Goal: Find specific page/section: Find specific page/section

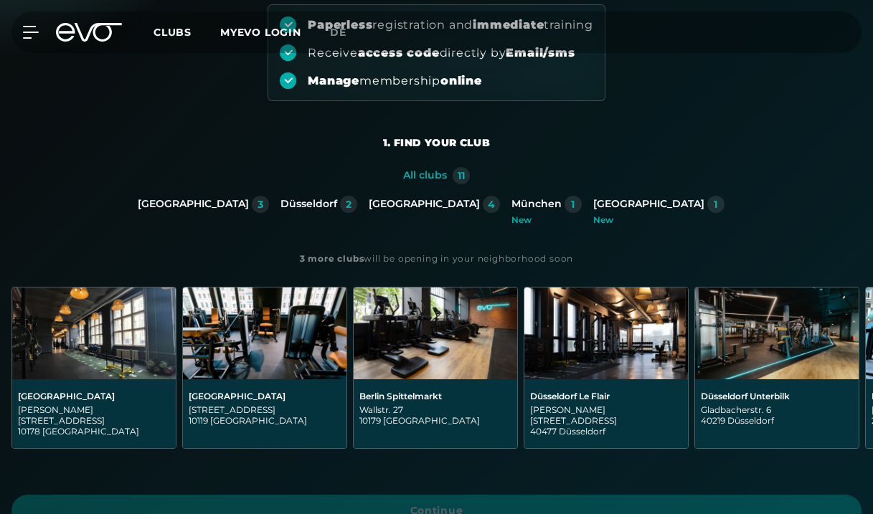
click at [269, 199] on div "3" at bounding box center [260, 204] width 17 height 17
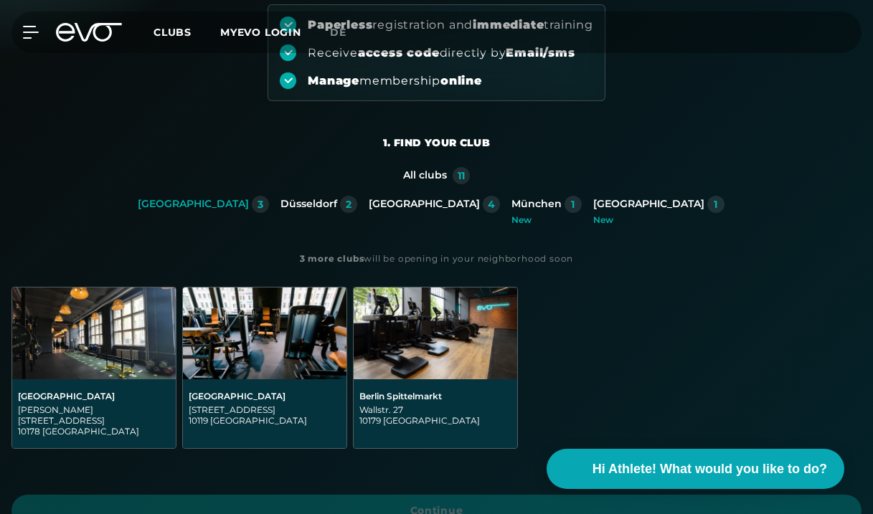
click at [135, 380] on div "[GEOGRAPHIC_DATA][STREET_ADDRESS][PERSON_NAME]" at bounding box center [94, 414] width 164 height 69
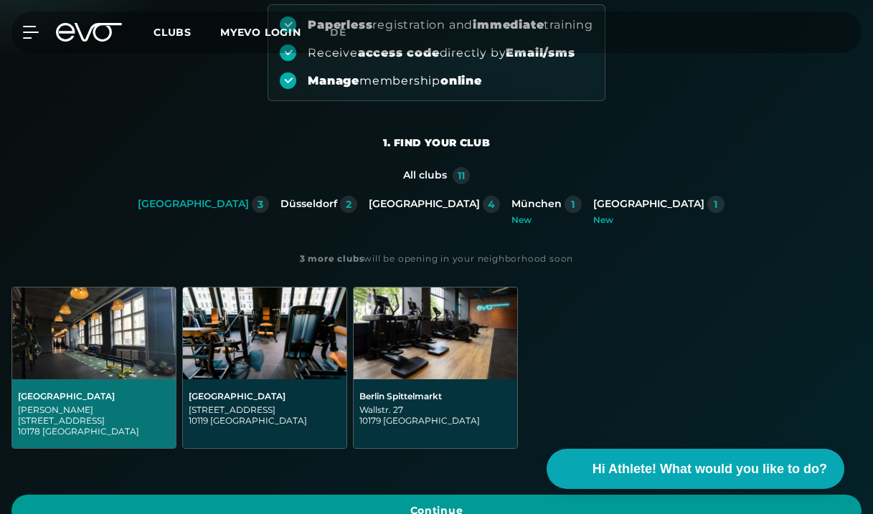
click at [236, 495] on span "Continue" at bounding box center [436, 511] width 850 height 32
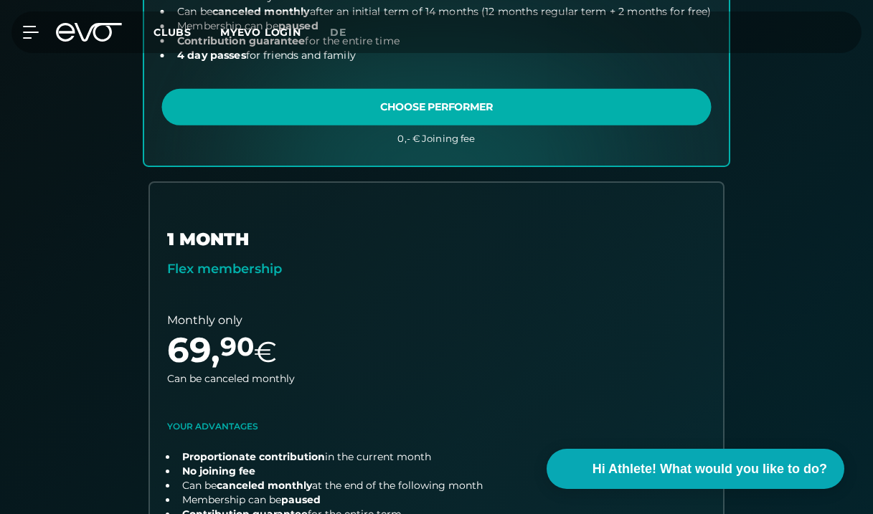
scroll to position [949, 0]
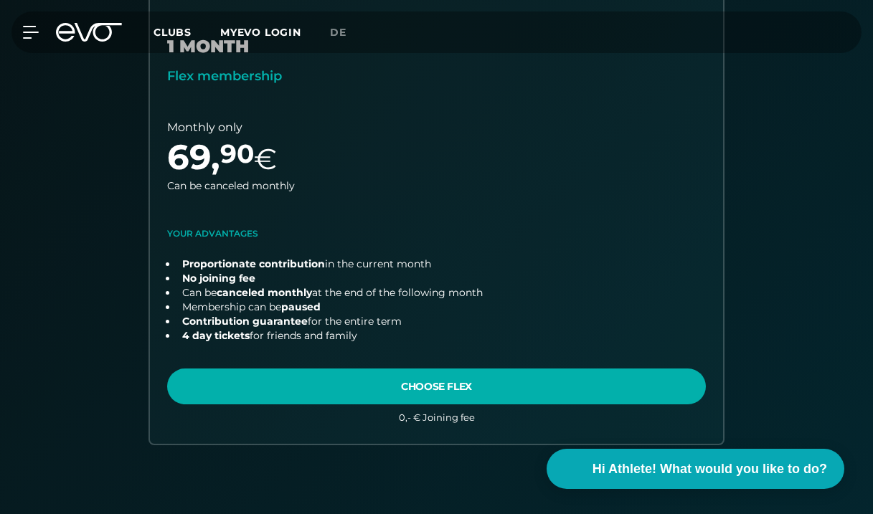
click at [164, 32] on span "Clubs" at bounding box center [173, 32] width 38 height 13
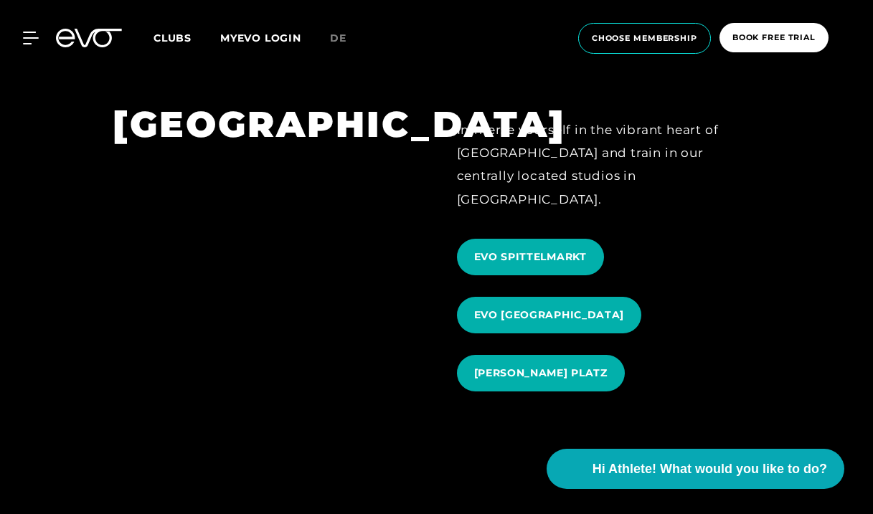
scroll to position [1461, 0]
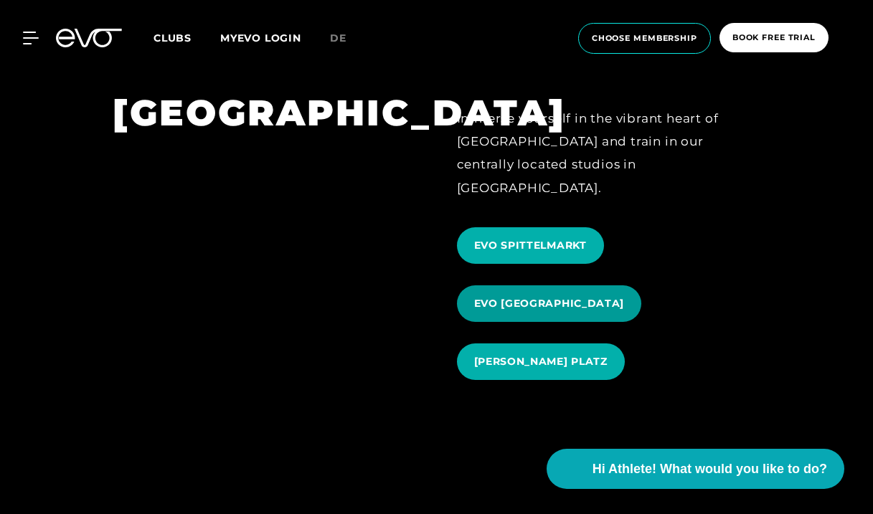
click at [554, 286] on span "EVO [GEOGRAPHIC_DATA]" at bounding box center [549, 304] width 185 height 37
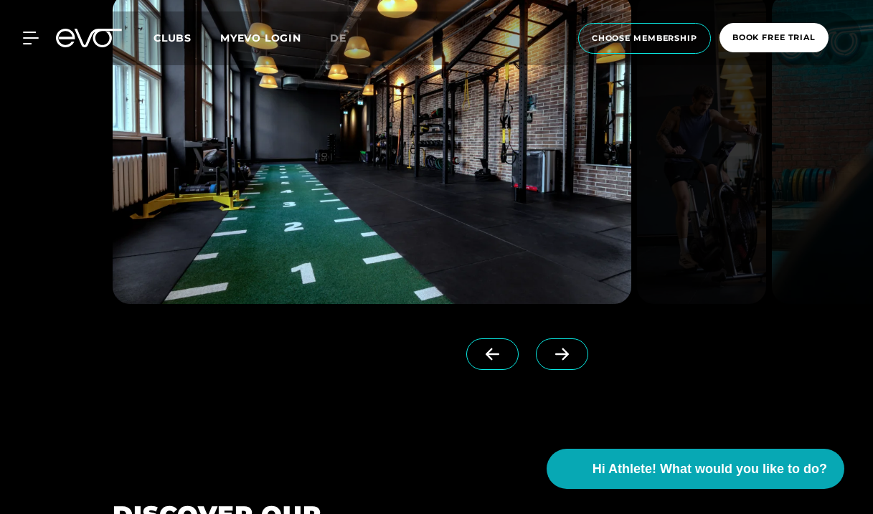
scroll to position [1280, 0]
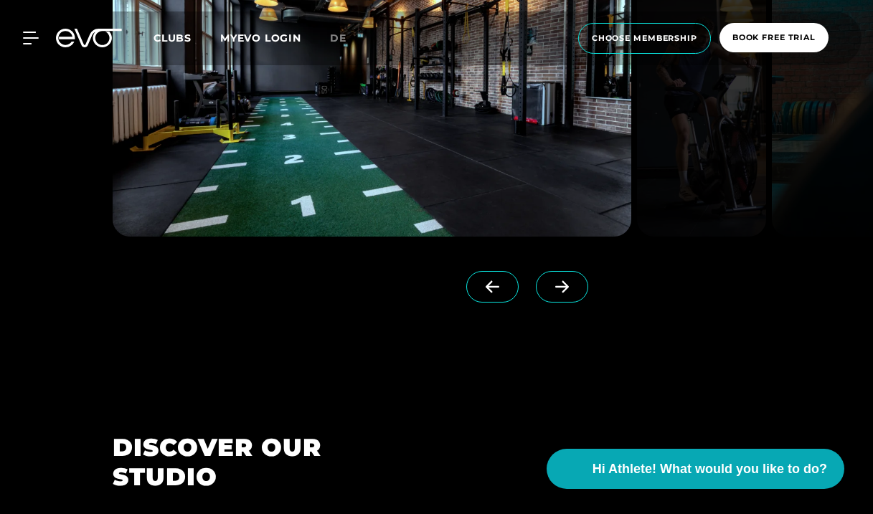
click at [571, 293] on icon at bounding box center [562, 287] width 25 height 13
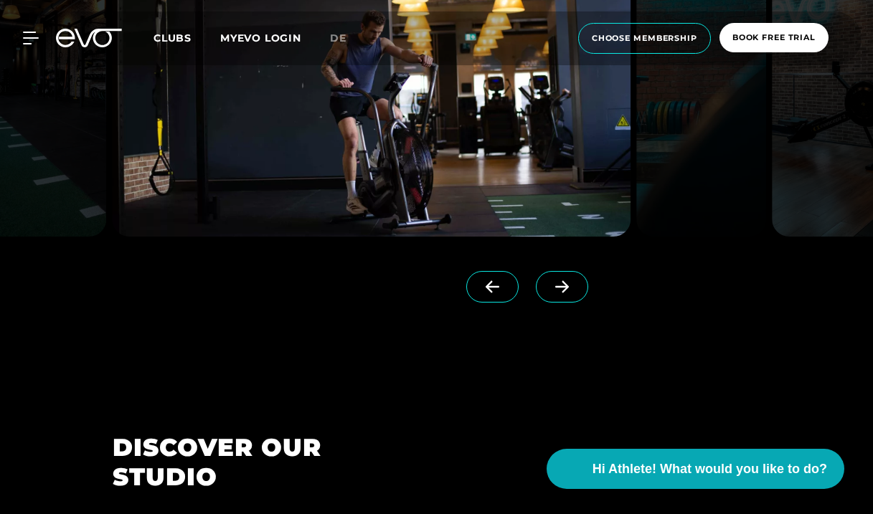
click at [571, 293] on icon at bounding box center [562, 287] width 25 height 13
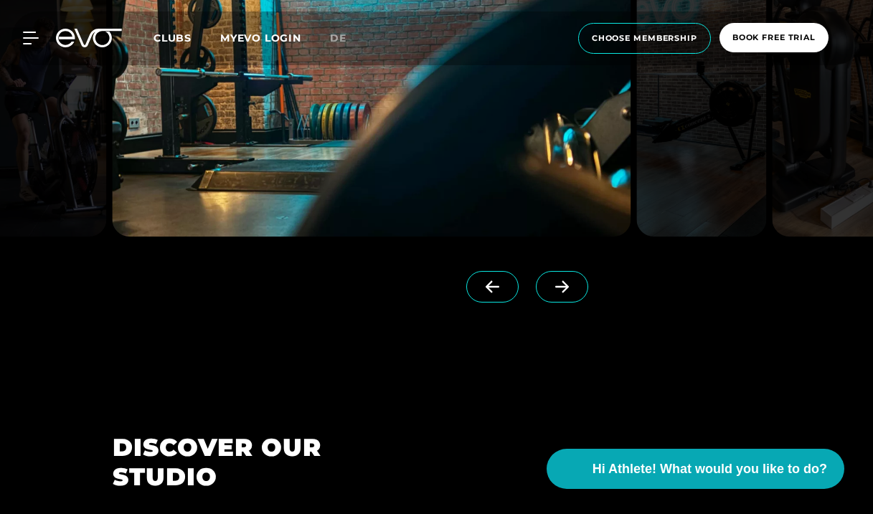
click at [571, 293] on icon at bounding box center [562, 287] width 25 height 13
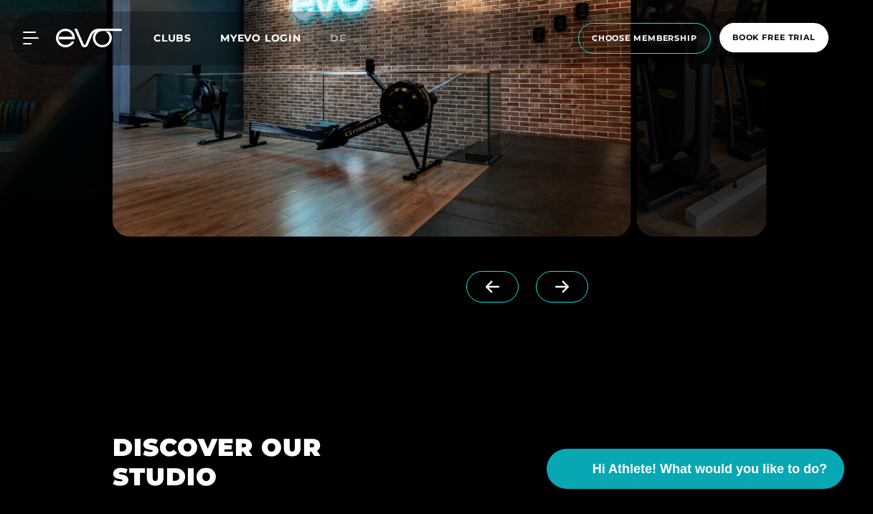
click at [571, 293] on icon at bounding box center [562, 287] width 25 height 13
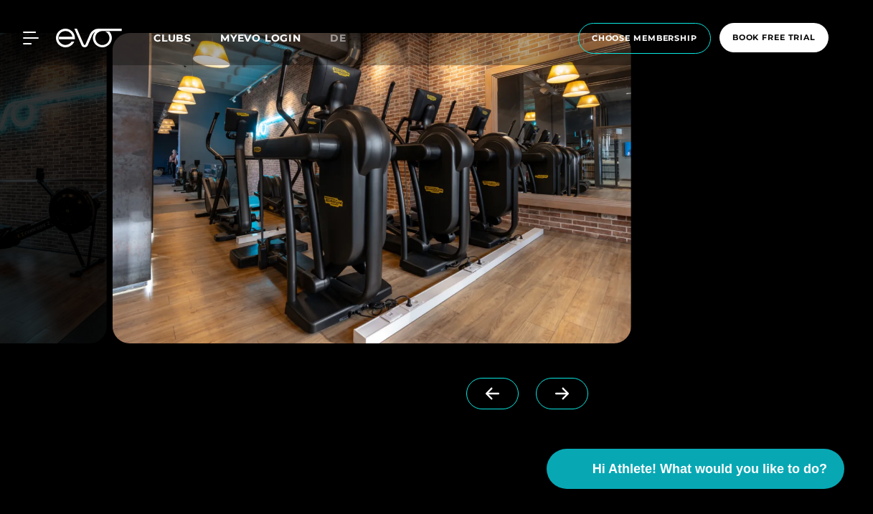
scroll to position [1147, 0]
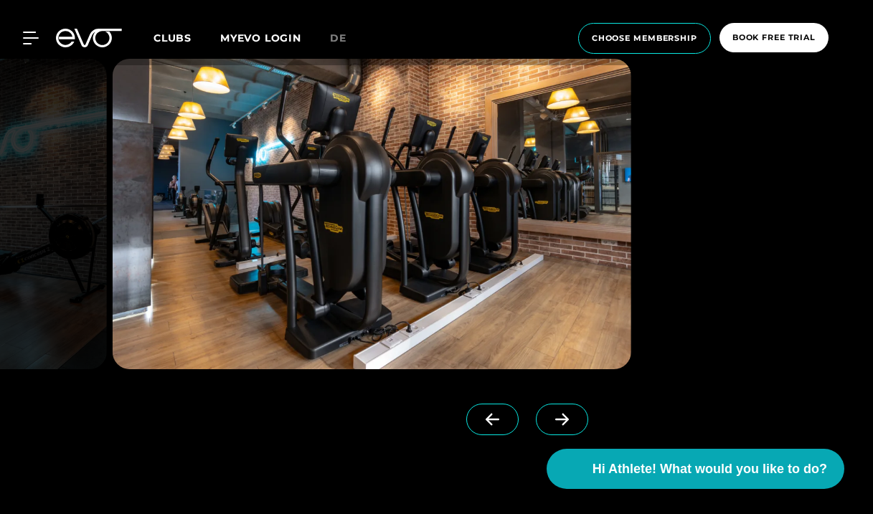
click at [565, 402] on div at bounding box center [340, 416] width 454 height 92
click at [564, 417] on icon at bounding box center [562, 419] width 25 height 13
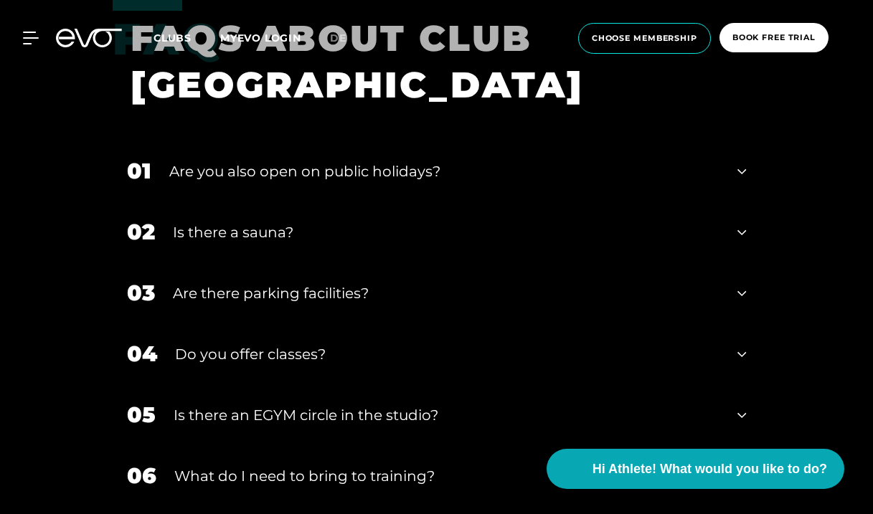
scroll to position [4609, 0]
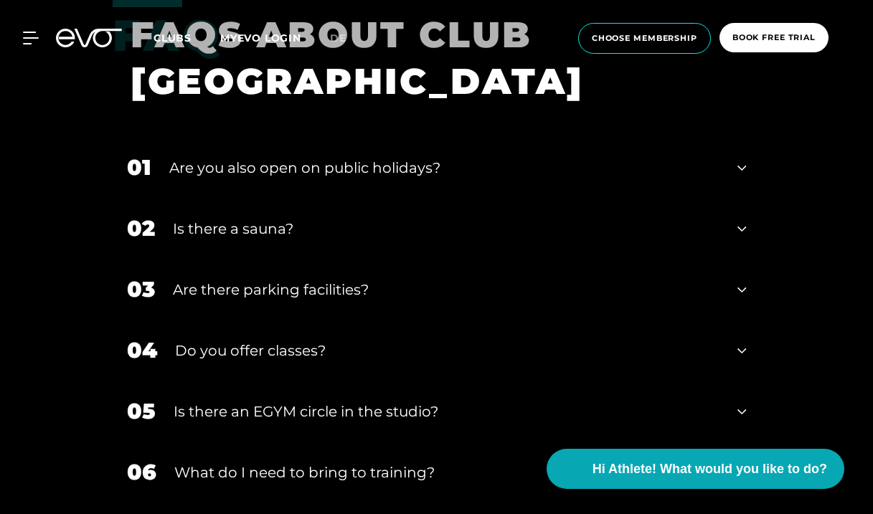
click at [486, 218] on div "Is there a sauna?" at bounding box center [446, 229] width 547 height 22
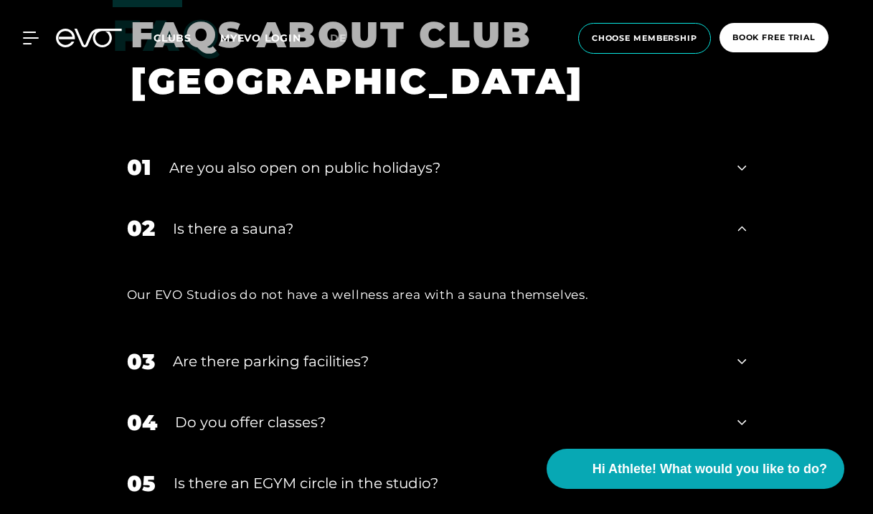
click at [484, 218] on div "Is there a sauna?" at bounding box center [446, 229] width 547 height 22
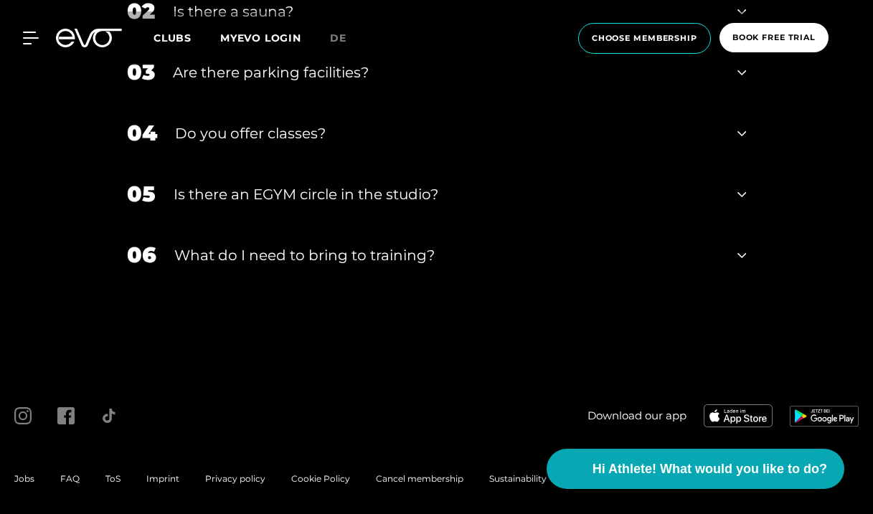
scroll to position [4826, 0]
